Goal: Navigation & Orientation: Find specific page/section

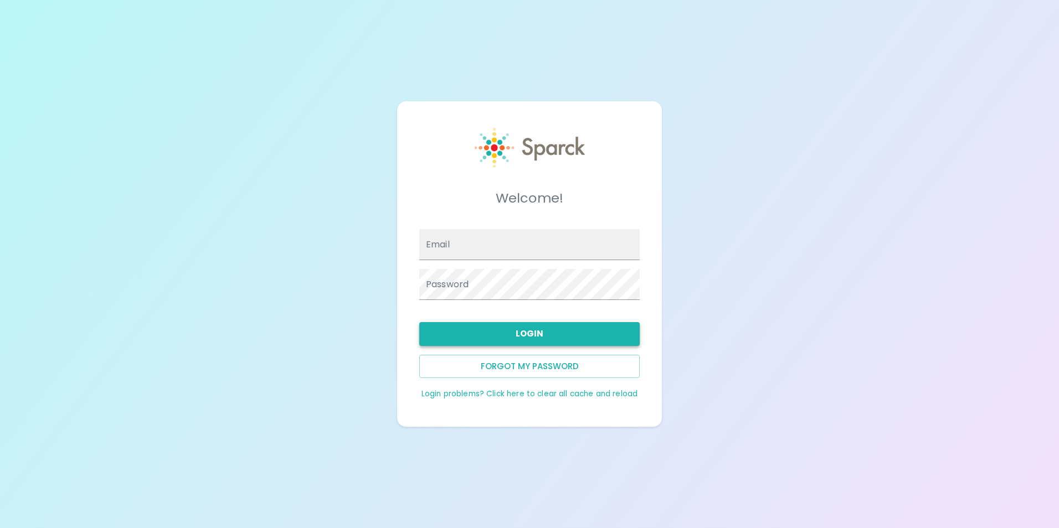
type input "[EMAIL_ADDRESS][DOMAIN_NAME]"
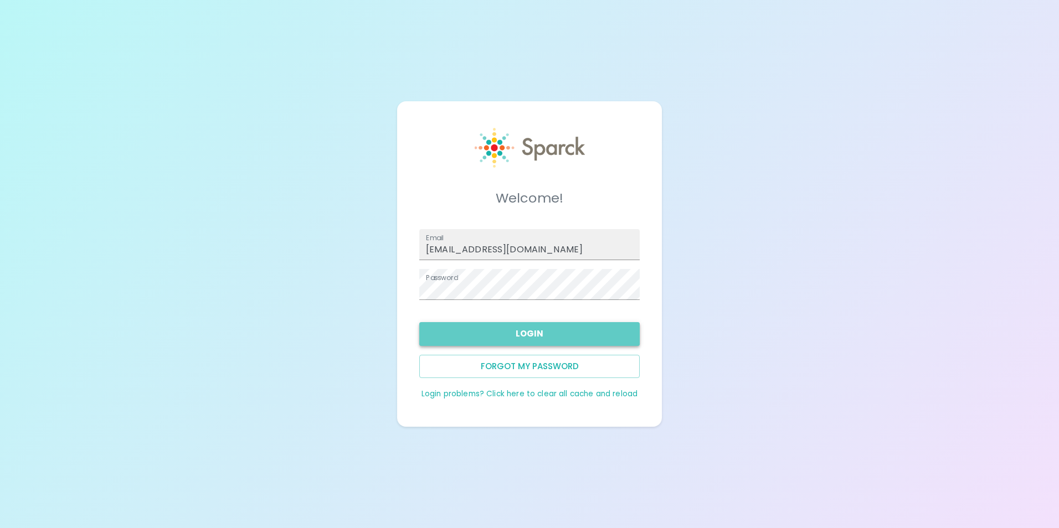
click at [547, 336] on button "Login" at bounding box center [529, 333] width 220 height 23
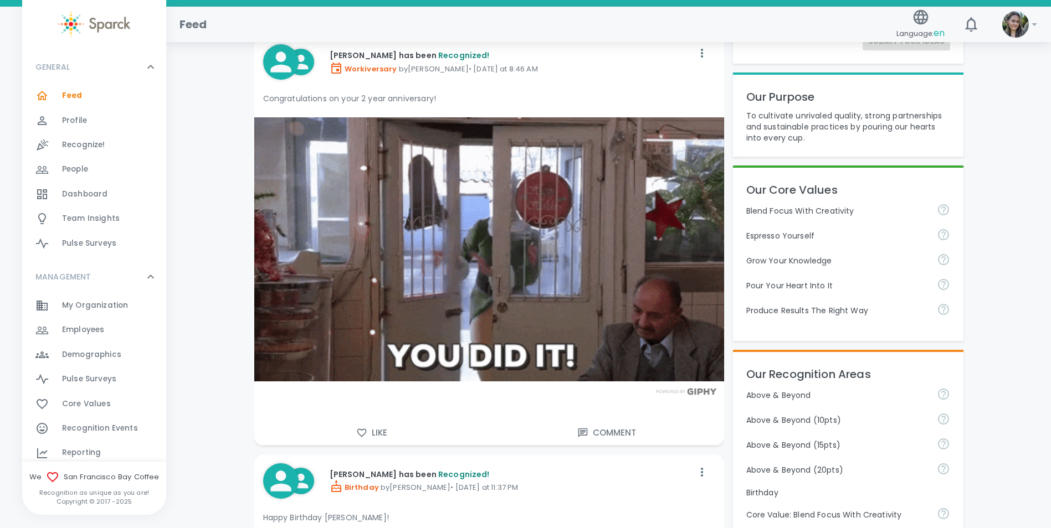
scroll to position [332, 0]
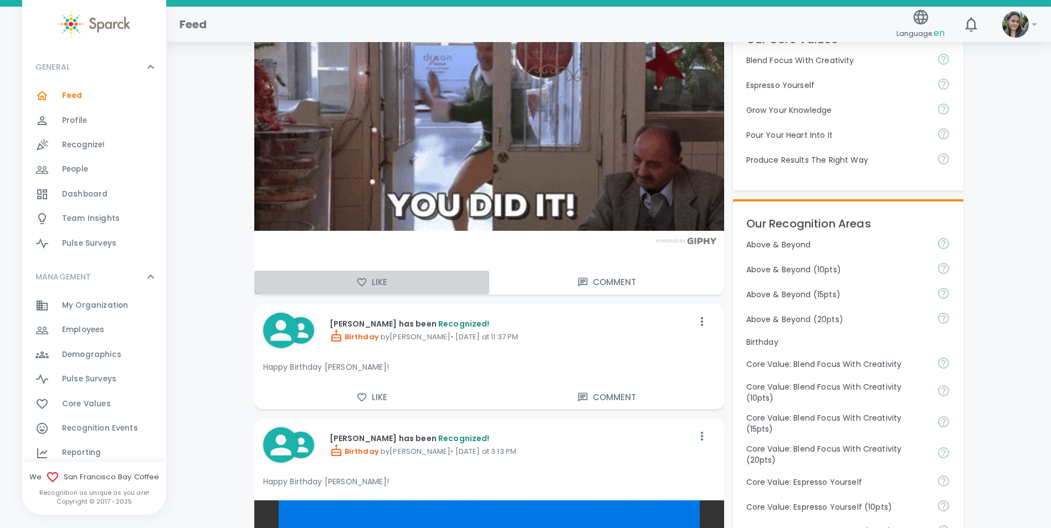
click at [379, 286] on button "Like" at bounding box center [371, 282] width 235 height 23
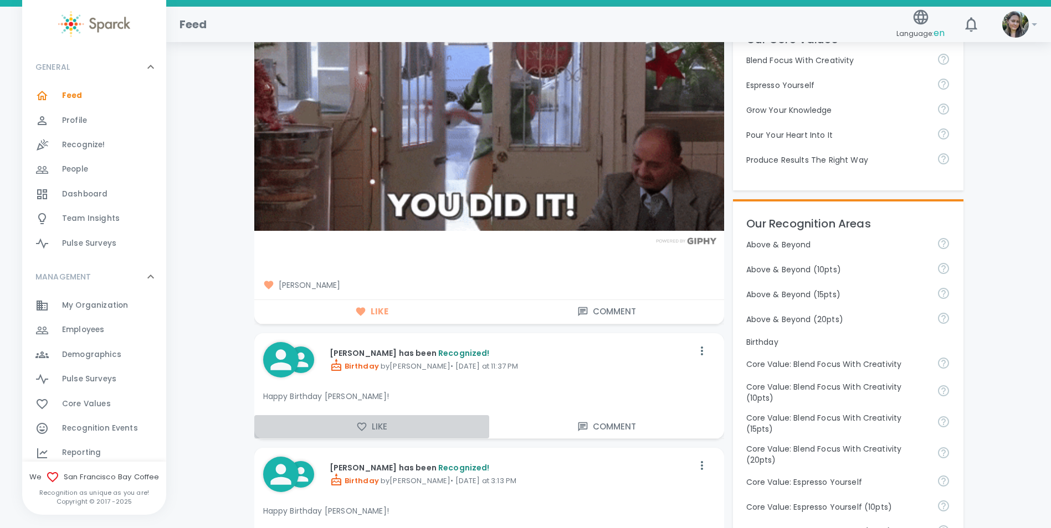
click at [377, 427] on button "Like" at bounding box center [371, 426] width 235 height 23
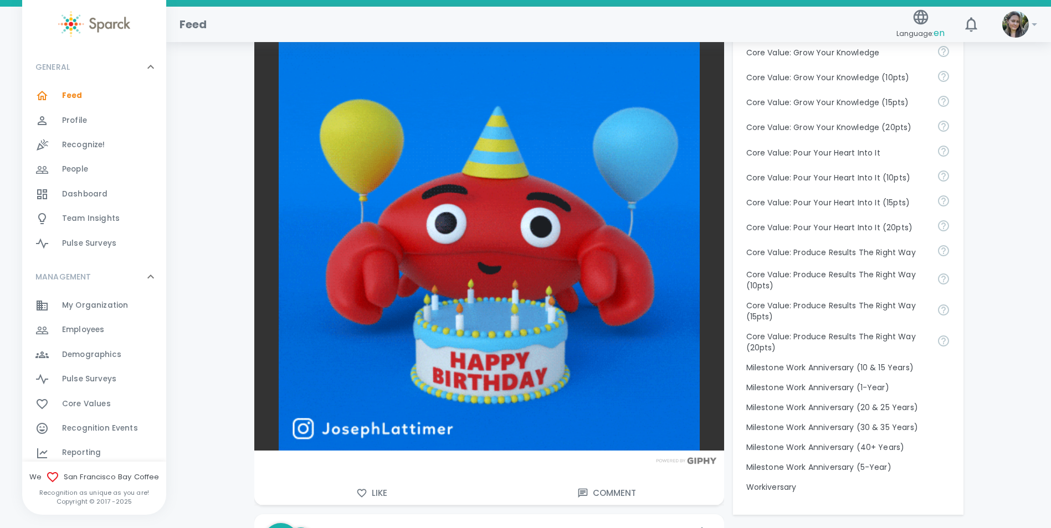
scroll to position [886, 0]
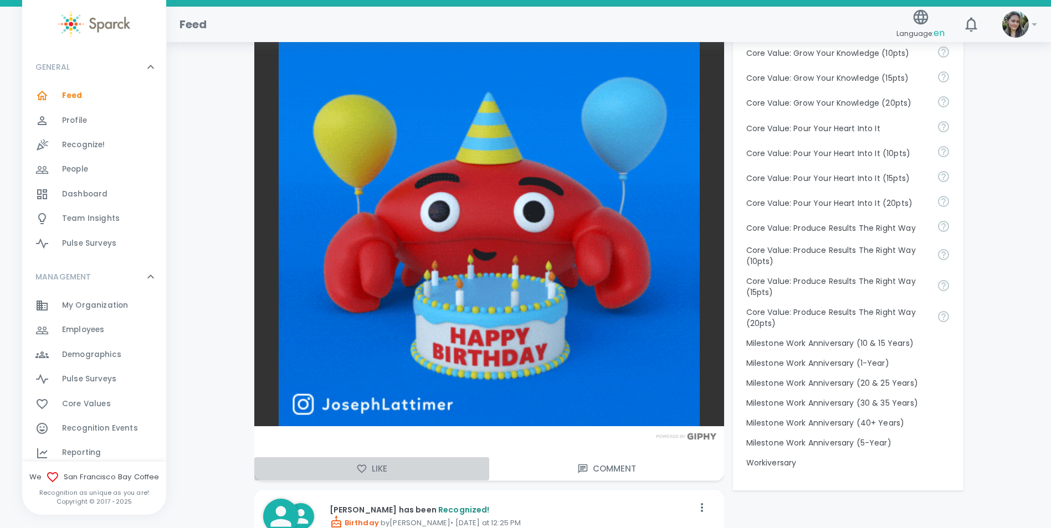
click at [377, 466] on button "Like" at bounding box center [371, 469] width 235 height 23
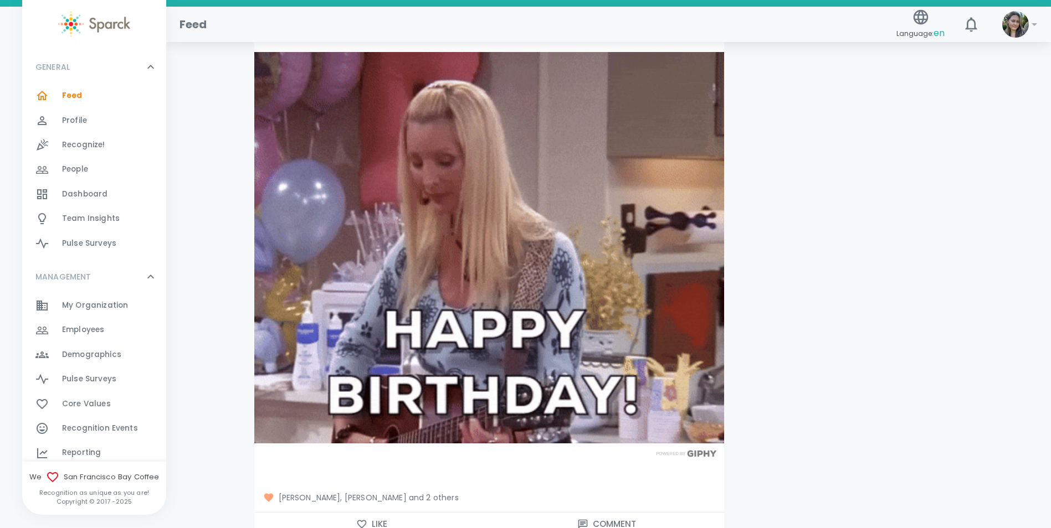
scroll to position [1606, 0]
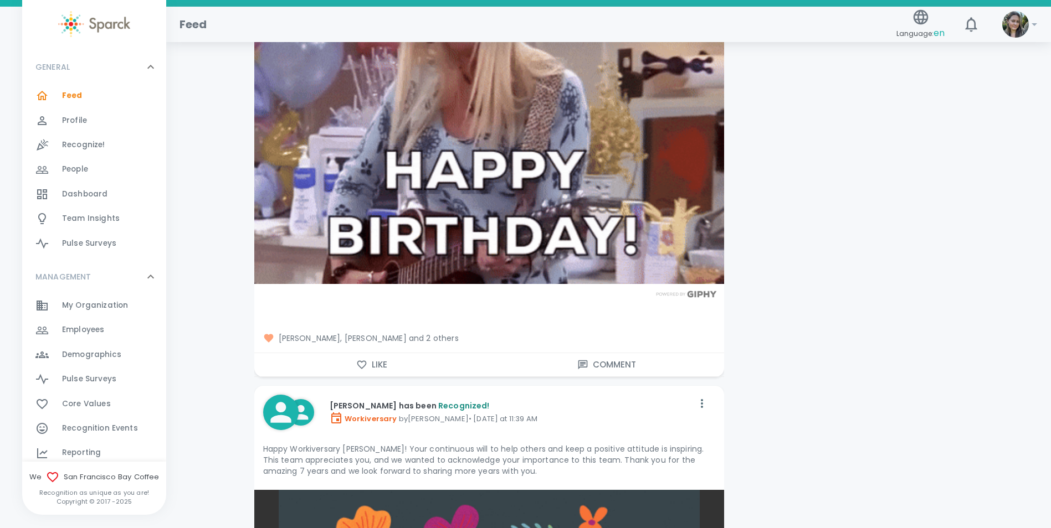
click at [389, 373] on button "Like" at bounding box center [371, 364] width 235 height 23
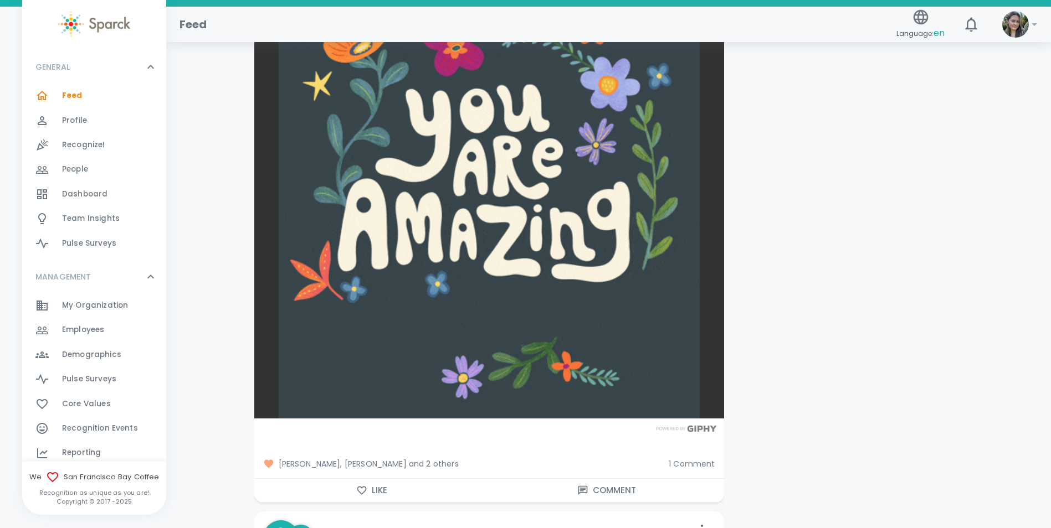
scroll to position [2160, 0]
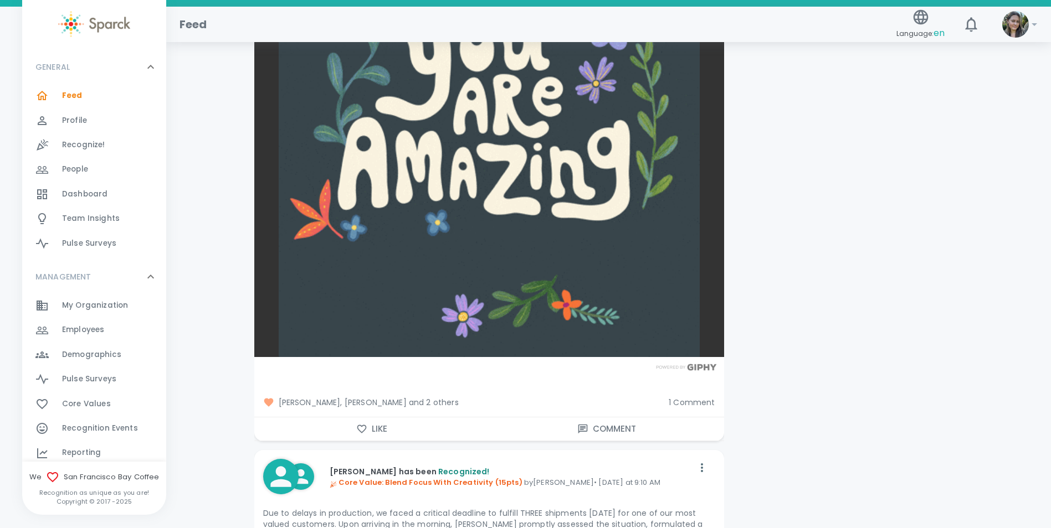
click at [379, 425] on button "Like" at bounding box center [371, 429] width 235 height 23
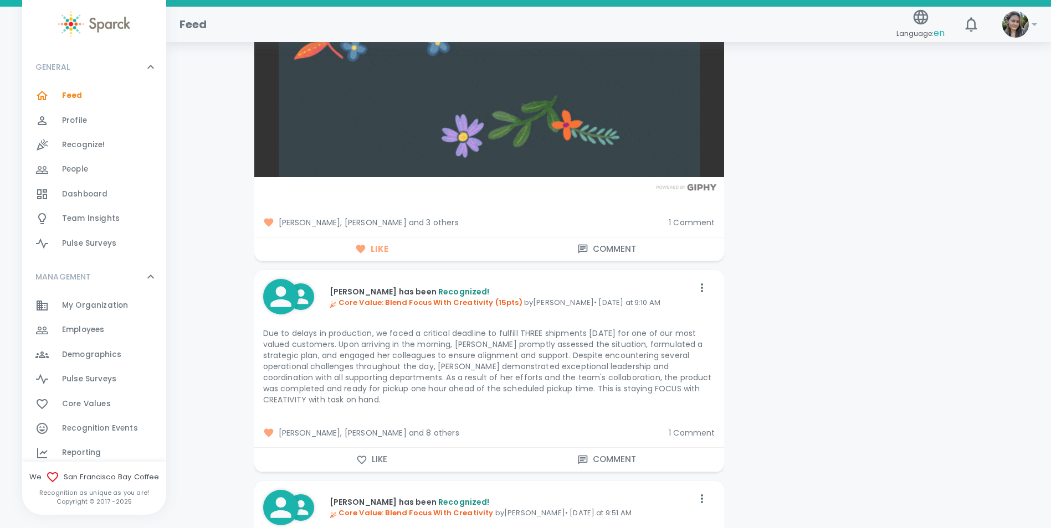
scroll to position [2437, 0]
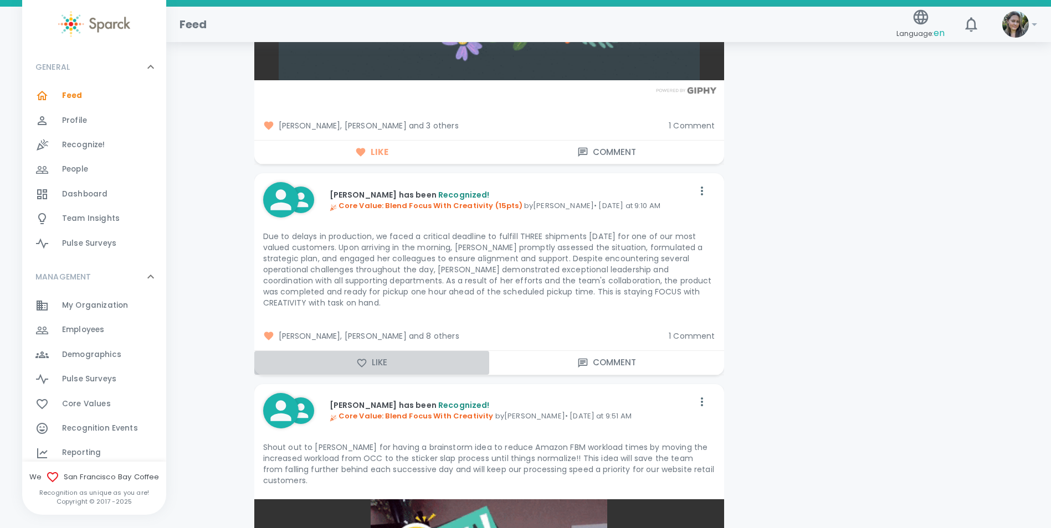
click at [382, 362] on button "Like" at bounding box center [371, 362] width 235 height 23
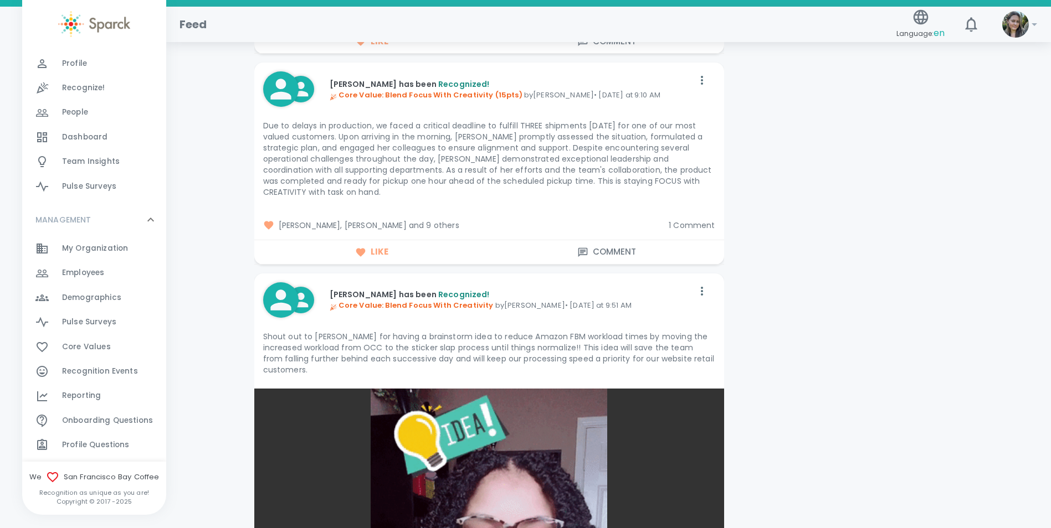
scroll to position [111, 0]
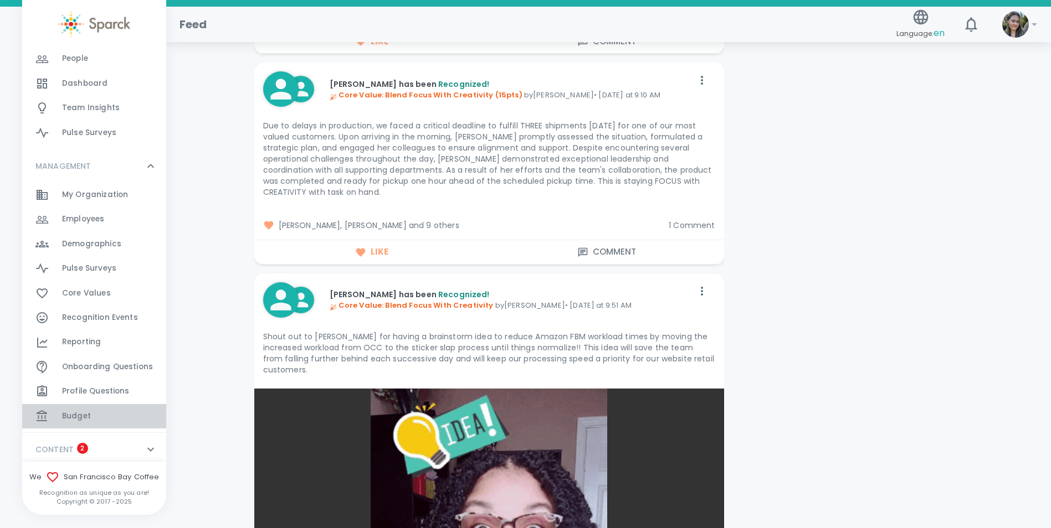
click at [98, 417] on div "Budget 0" at bounding box center [114, 417] width 104 height 16
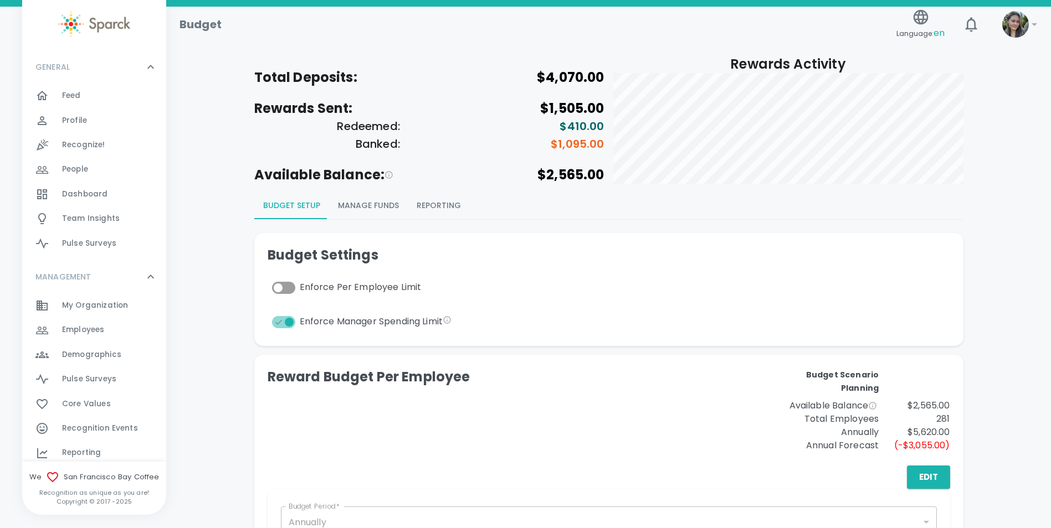
click at [442, 207] on button "Reporting" at bounding box center [439, 206] width 62 height 27
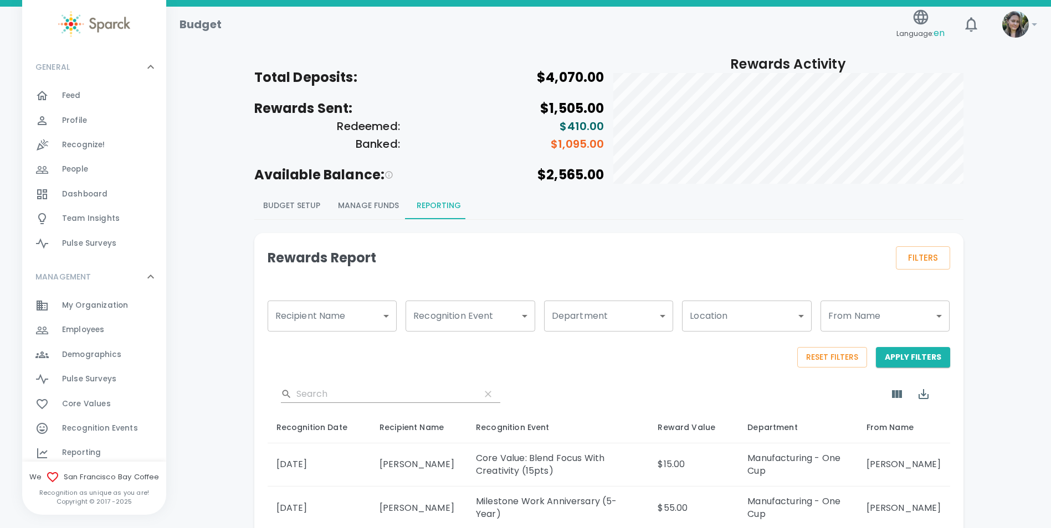
click at [73, 85] on div "Feed 0" at bounding box center [94, 96] width 144 height 24
